Goal: Task Accomplishment & Management: Use online tool/utility

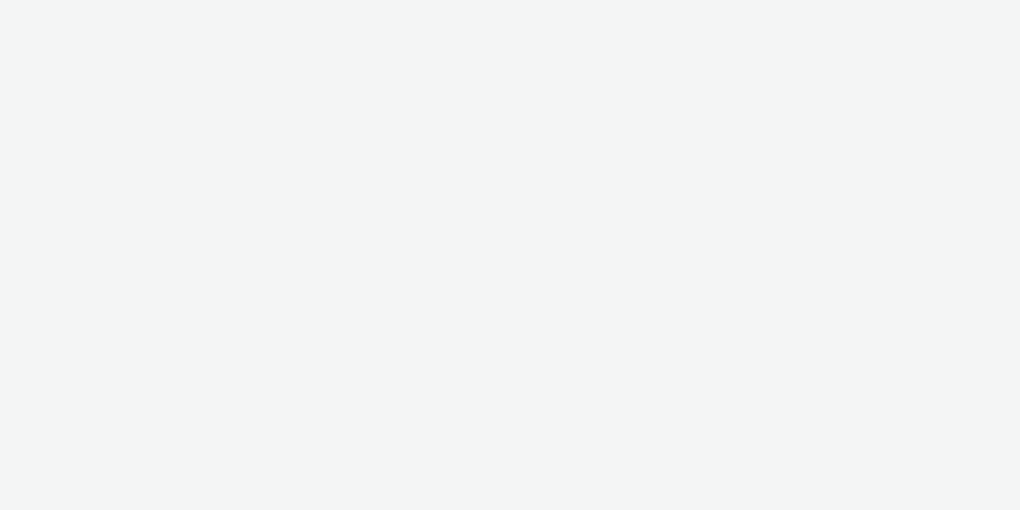
select select "2fc77e36-bb93-4aa3-9dff-dcb08e02eac6"
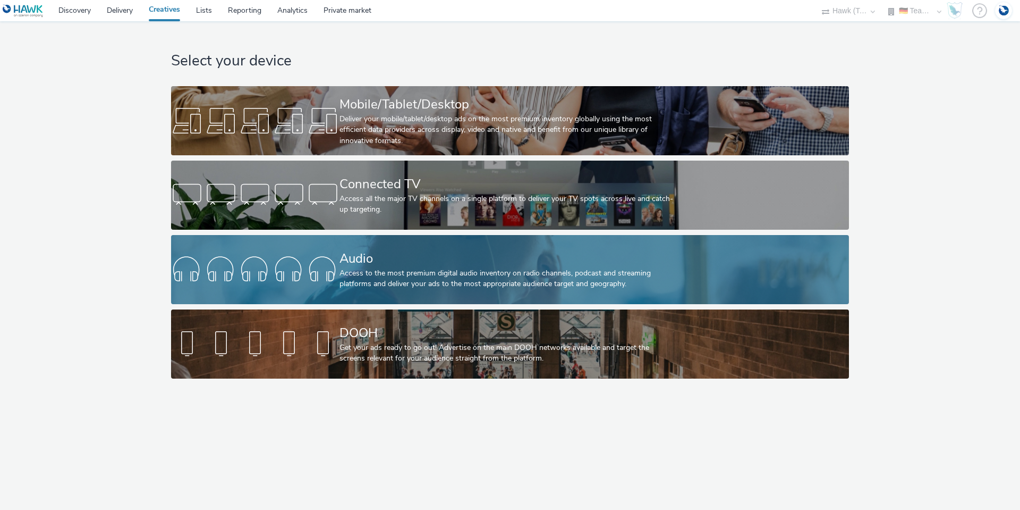
click at [361, 273] on div "Access to the most premium digital audio inventory on radio channels, podcast a…" at bounding box center [508, 279] width 337 height 22
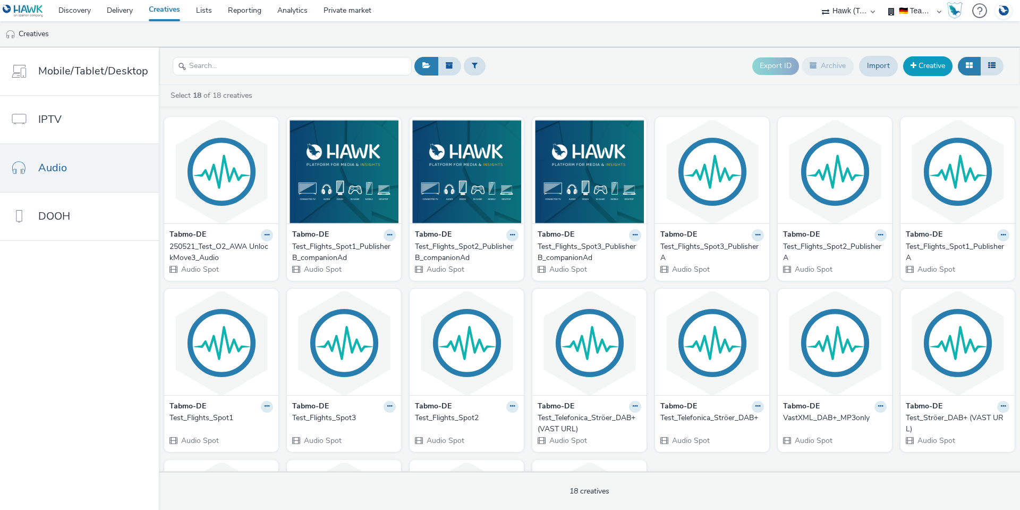
click at [932, 62] on link "Creative" at bounding box center [927, 65] width 49 height 19
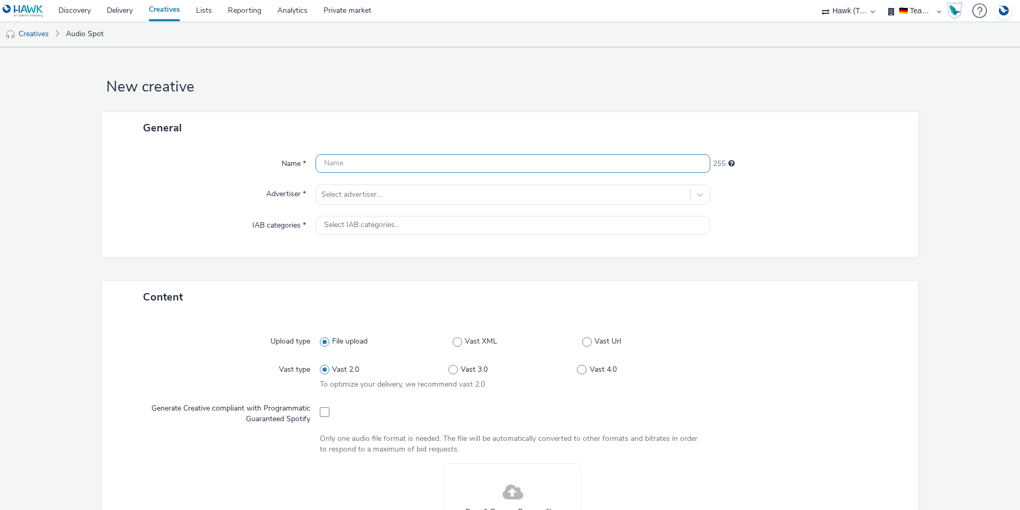
click at [393, 170] on input "text" at bounding box center [513, 163] width 395 height 19
type input "Aireal_Test-Spot"
click at [401, 197] on div at bounding box center [502, 194] width 363 height 13
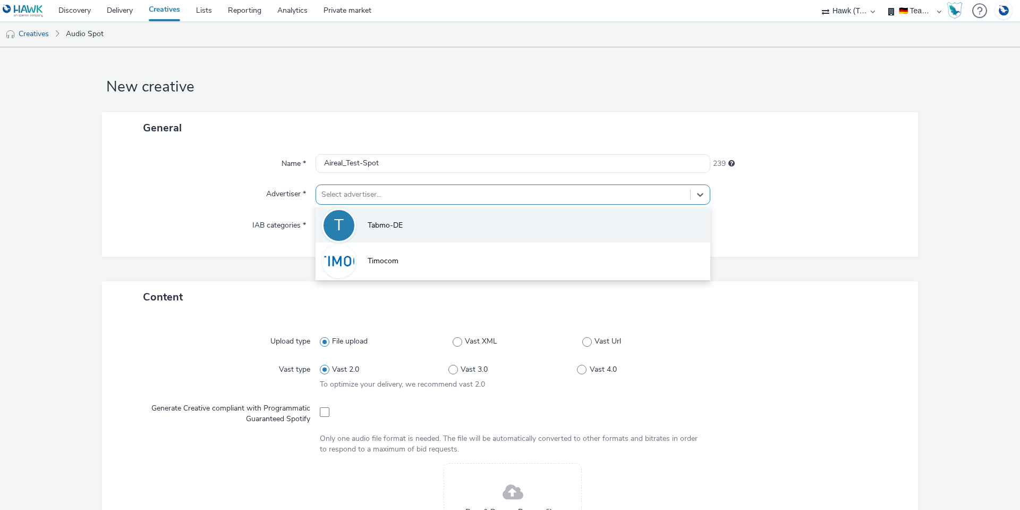
click at [416, 235] on li "T Tabmo-DE" at bounding box center [513, 225] width 395 height 36
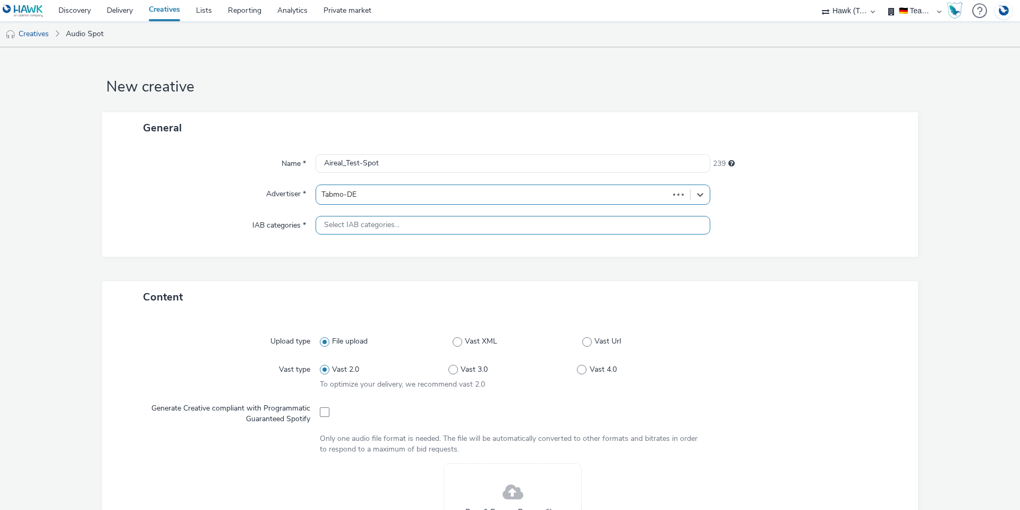
type input "[URL][DOMAIN_NAME]"
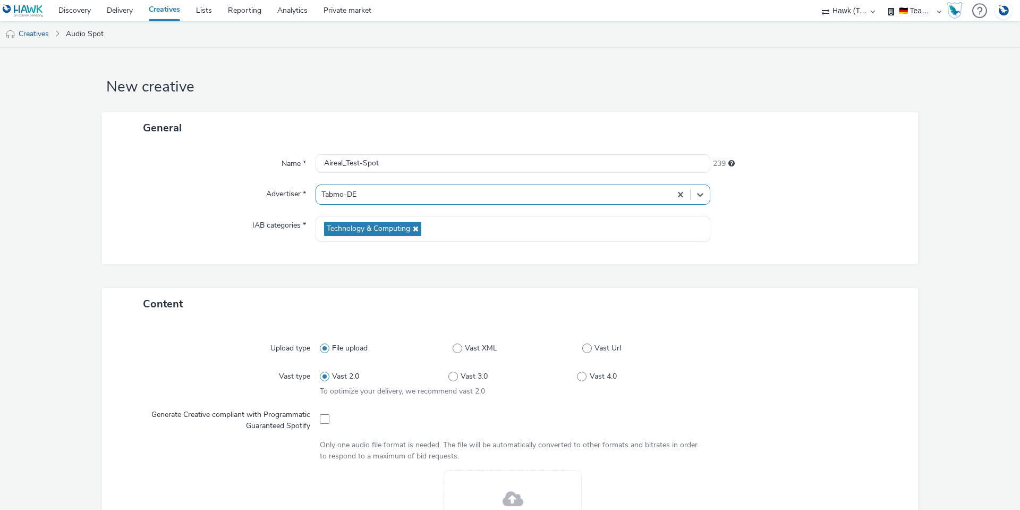
click at [199, 218] on div "IAB categories *" at bounding box center [214, 229] width 203 height 26
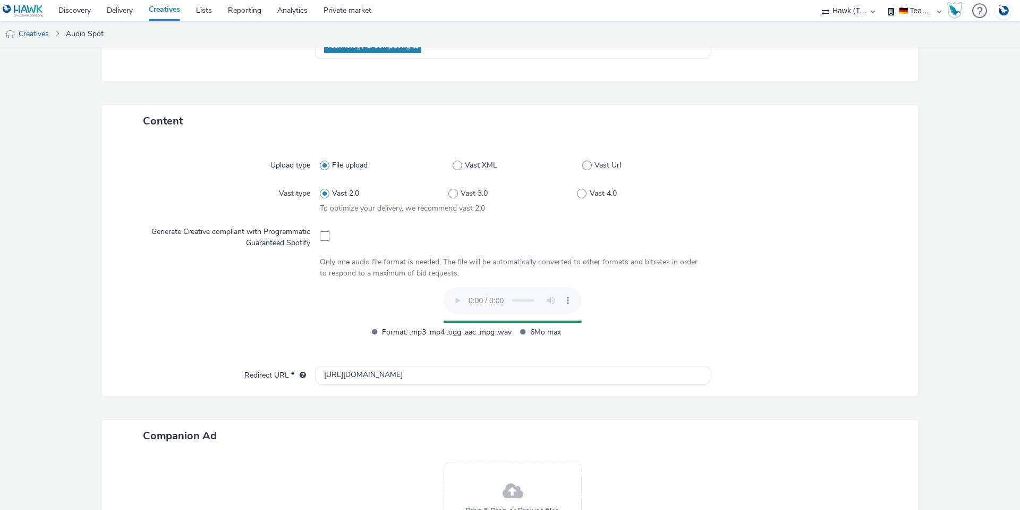
scroll to position [287, 0]
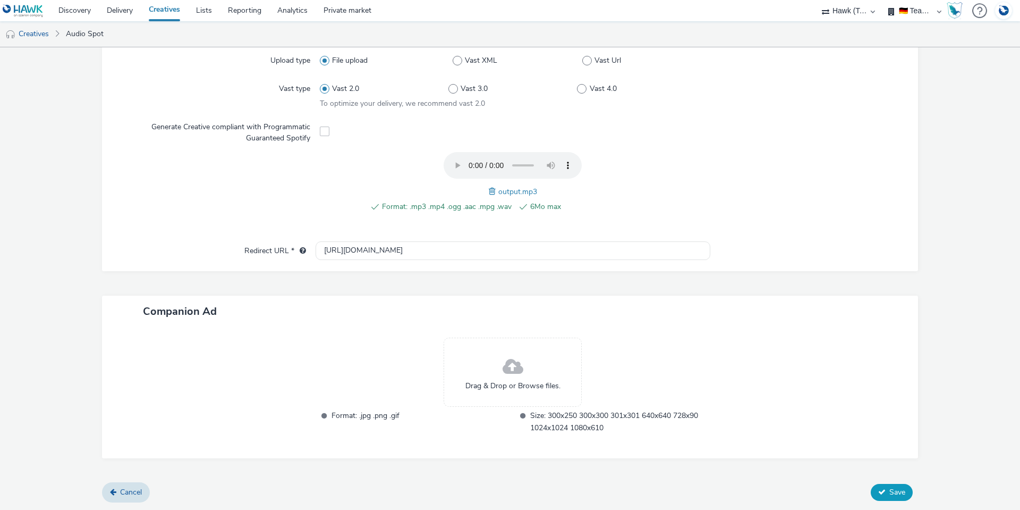
click at [895, 492] on span "Save" at bounding box center [898, 492] width 16 height 10
